Goal: Task Accomplishment & Management: Manage account settings

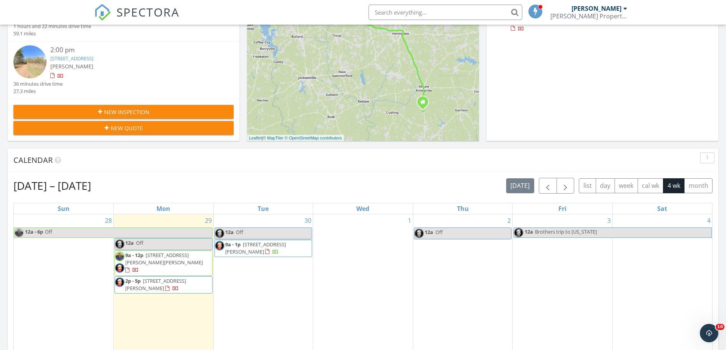
scroll to position [317, 0]
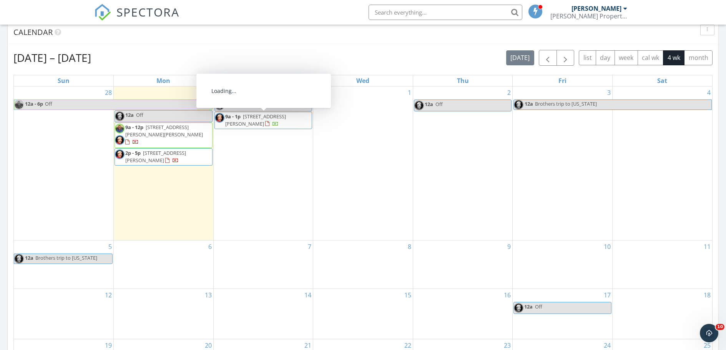
click at [276, 119] on span "116 starling , Longview 75603" at bounding box center [255, 120] width 61 height 14
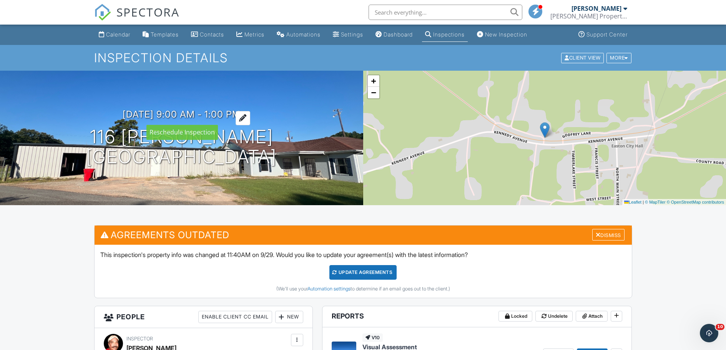
click at [140, 113] on h3 "[DATE] 9:00 am - 1:00 pm" at bounding box center [182, 114] width 118 height 10
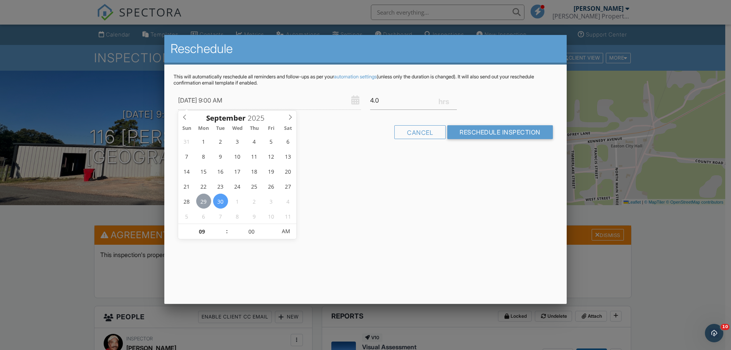
type input "[DATE] 9:00 AM"
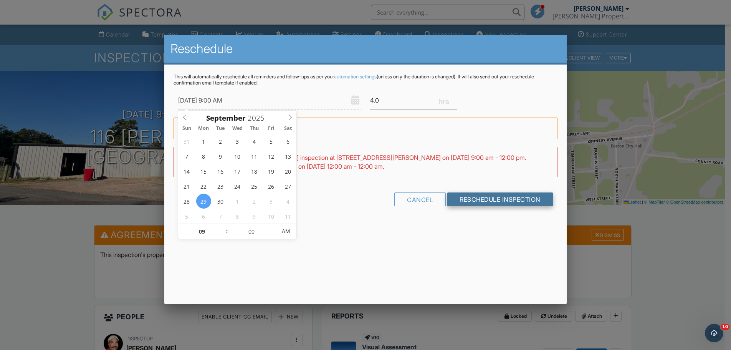
click at [482, 196] on input "Reschedule Inspection" at bounding box center [500, 199] width 106 height 14
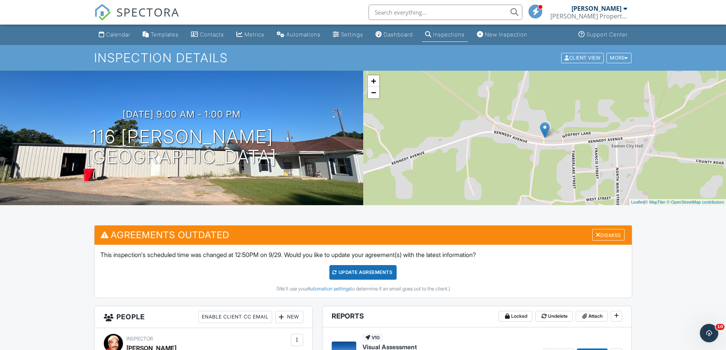
click at [371, 271] on div "Update Agreements" at bounding box center [362, 272] width 67 height 15
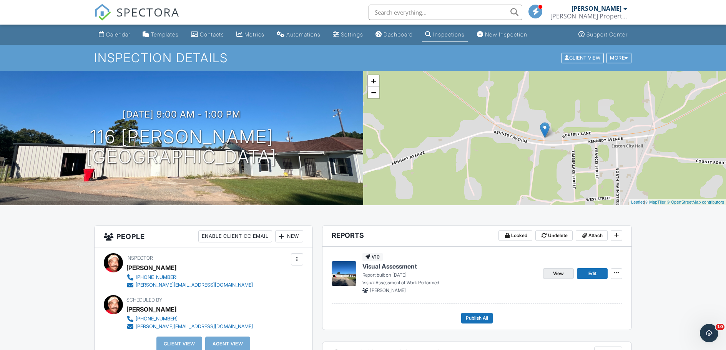
click at [563, 270] on span "View" at bounding box center [558, 274] width 11 height 8
